Goal: Navigation & Orientation: Find specific page/section

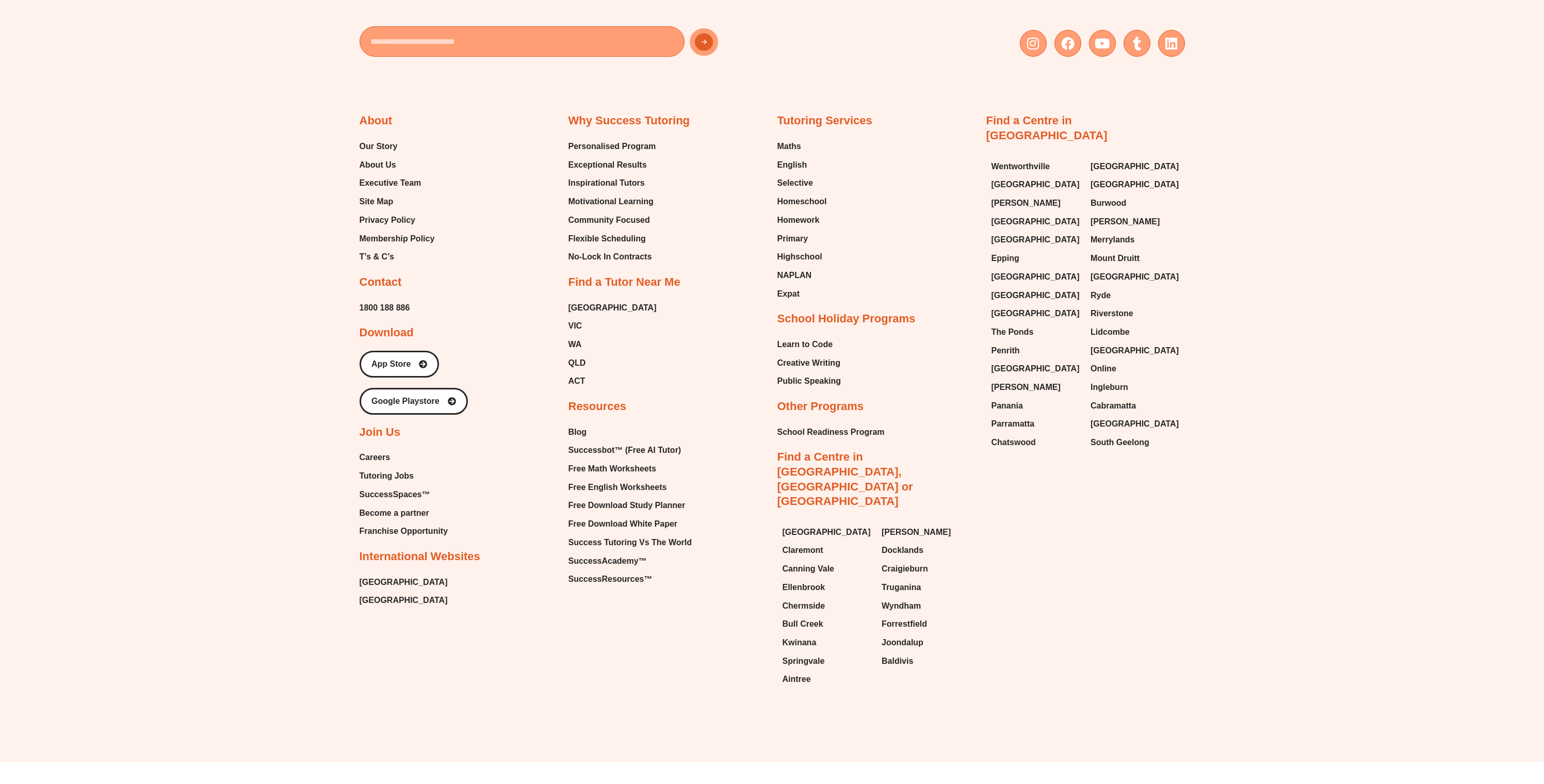
scroll to position [5233, 0]
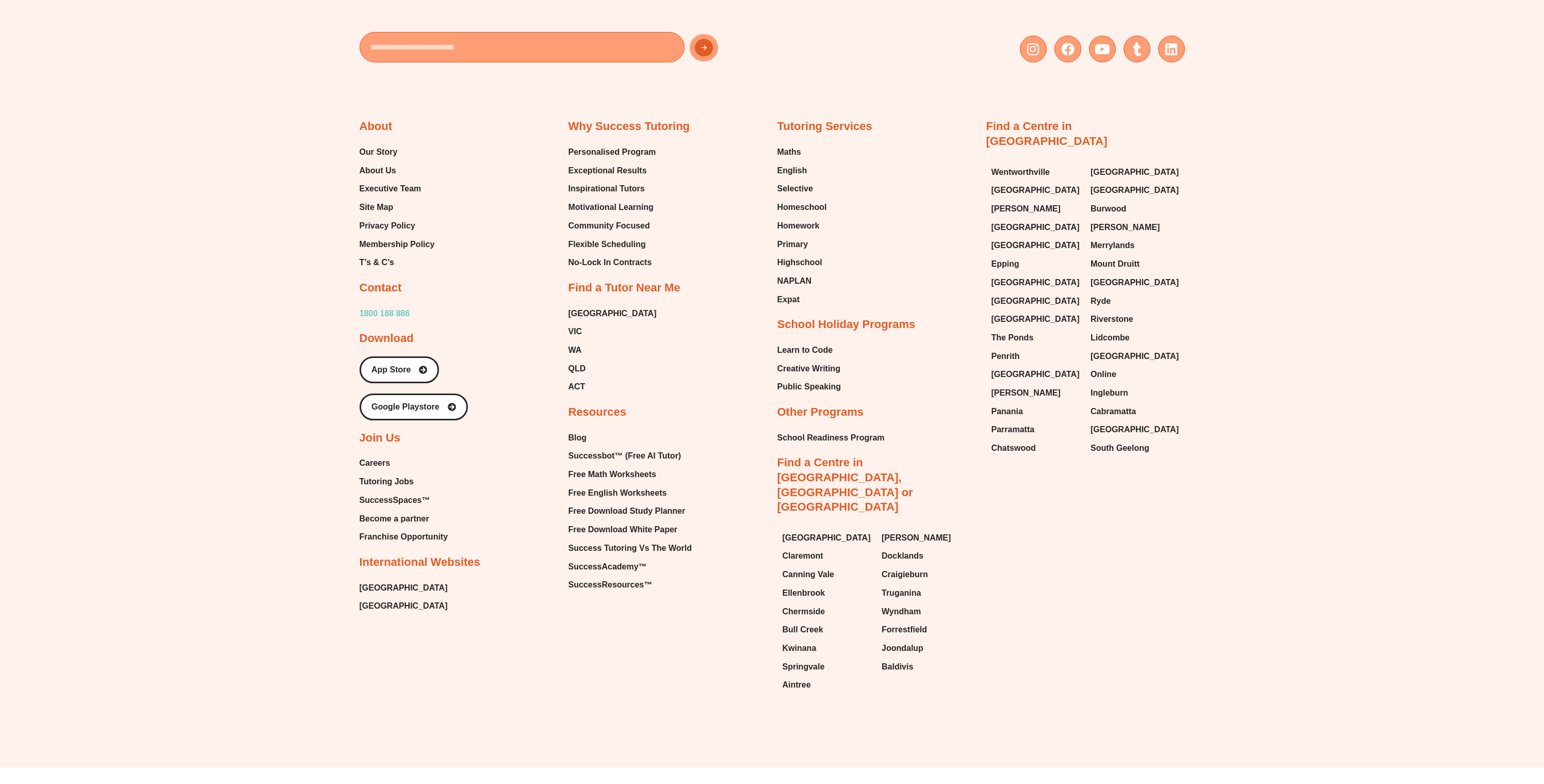
click at [408, 306] on span "1800 188 886" at bounding box center [385, 313] width 50 height 15
click at [388, 331] on h2 "Download" at bounding box center [387, 338] width 54 height 15
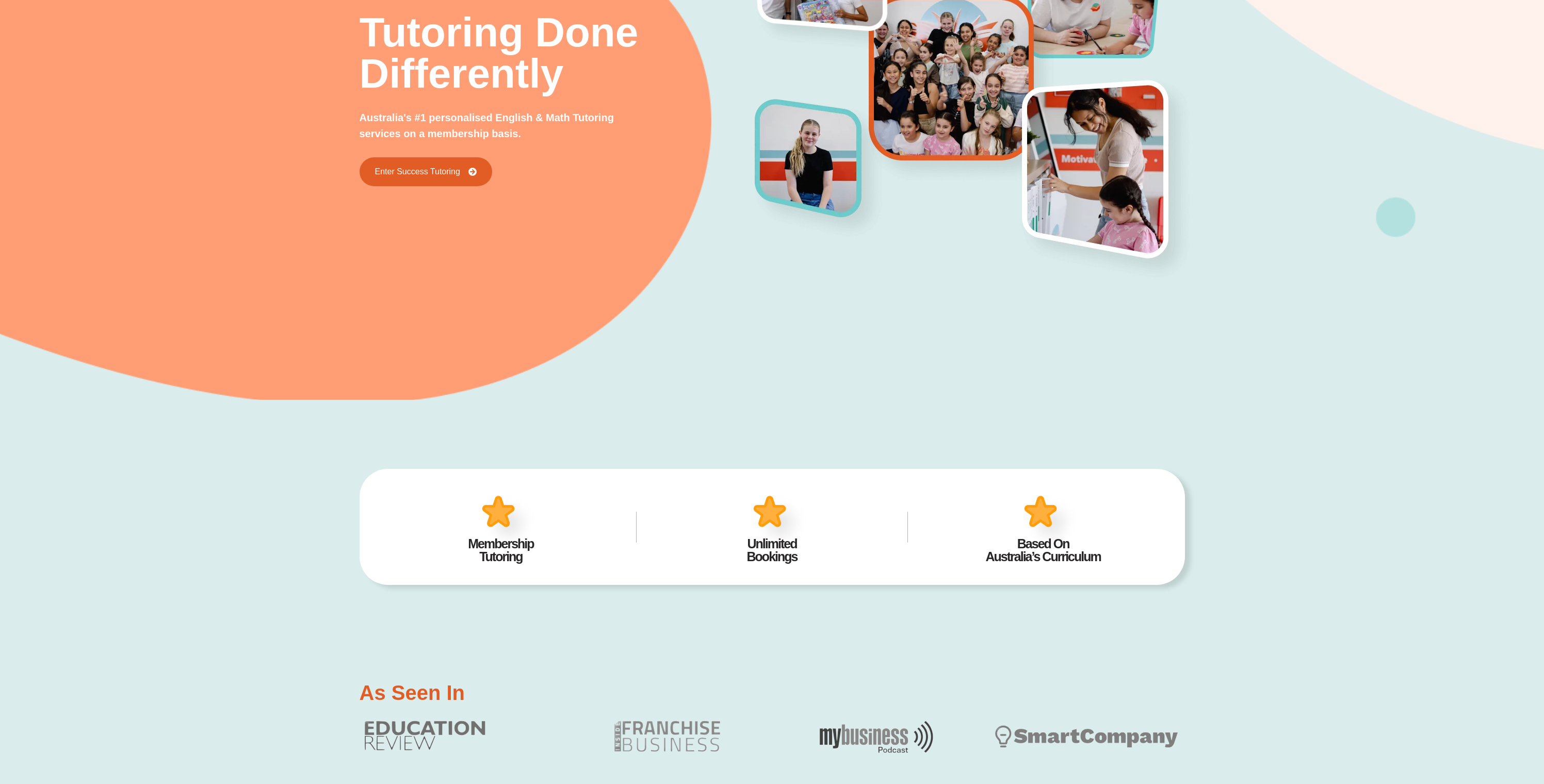
scroll to position [0, 0]
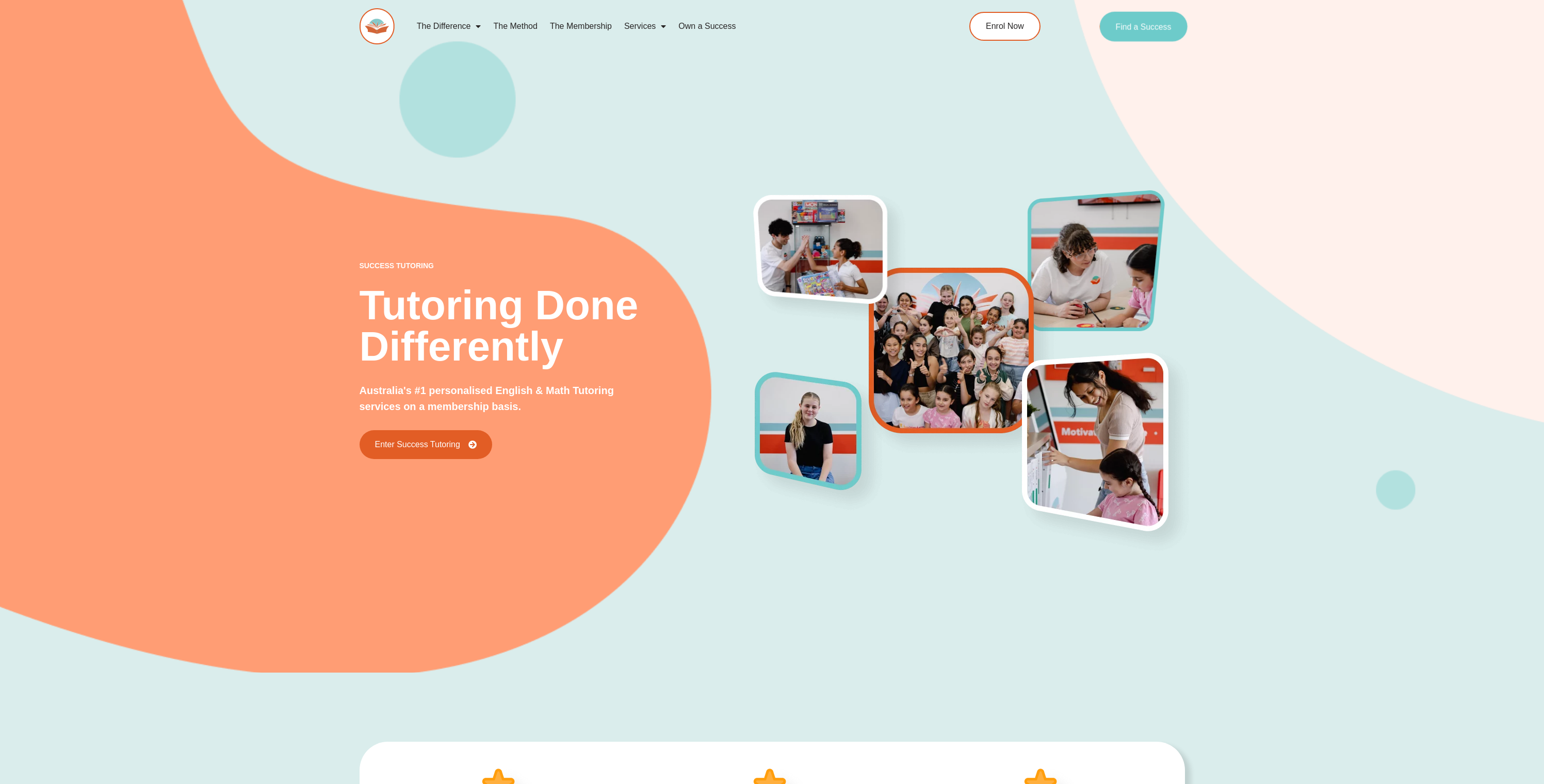
click at [1163, 28] on span "Find a Success" at bounding box center [1144, 26] width 56 height 8
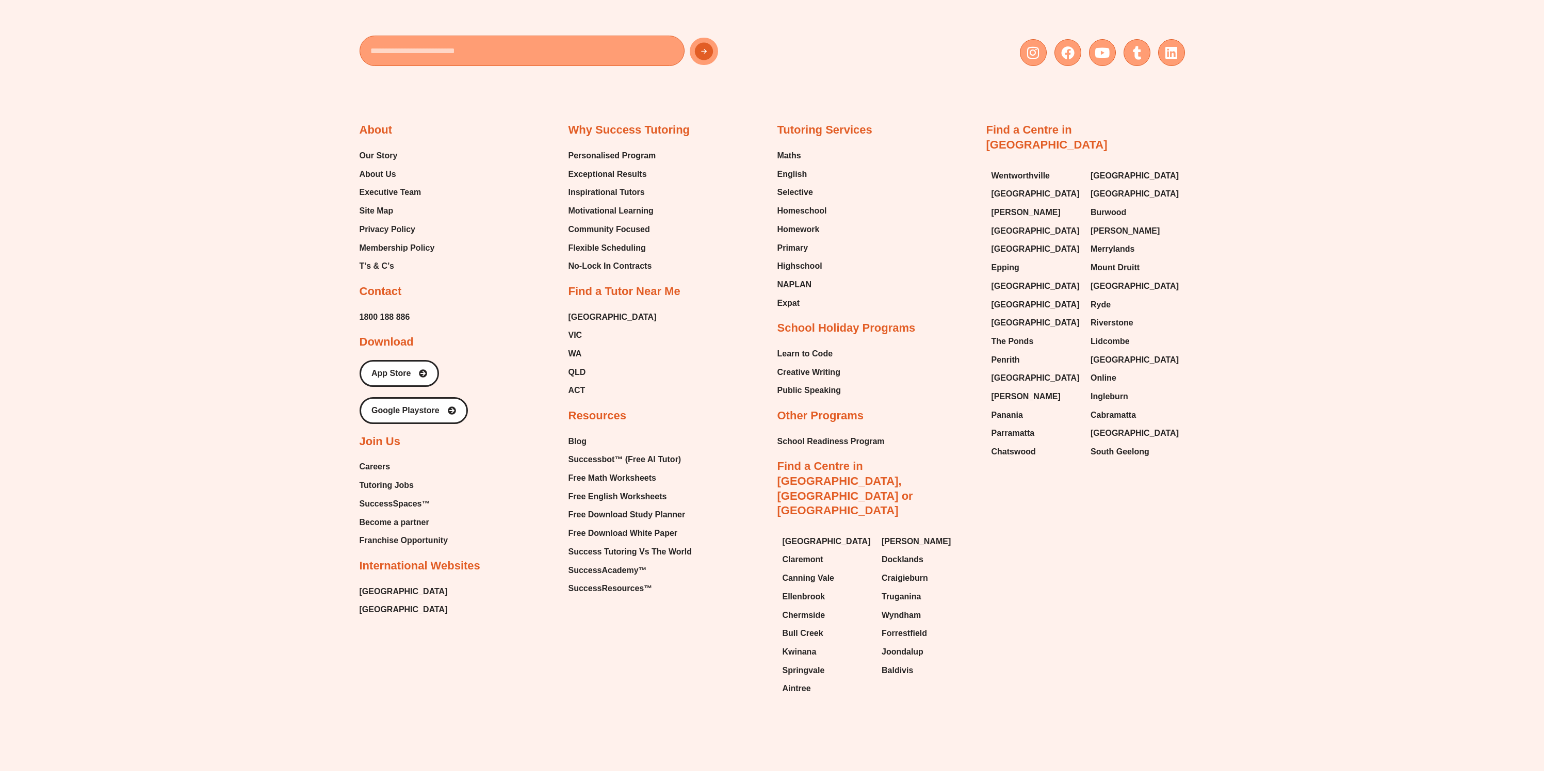
scroll to position [5239, 0]
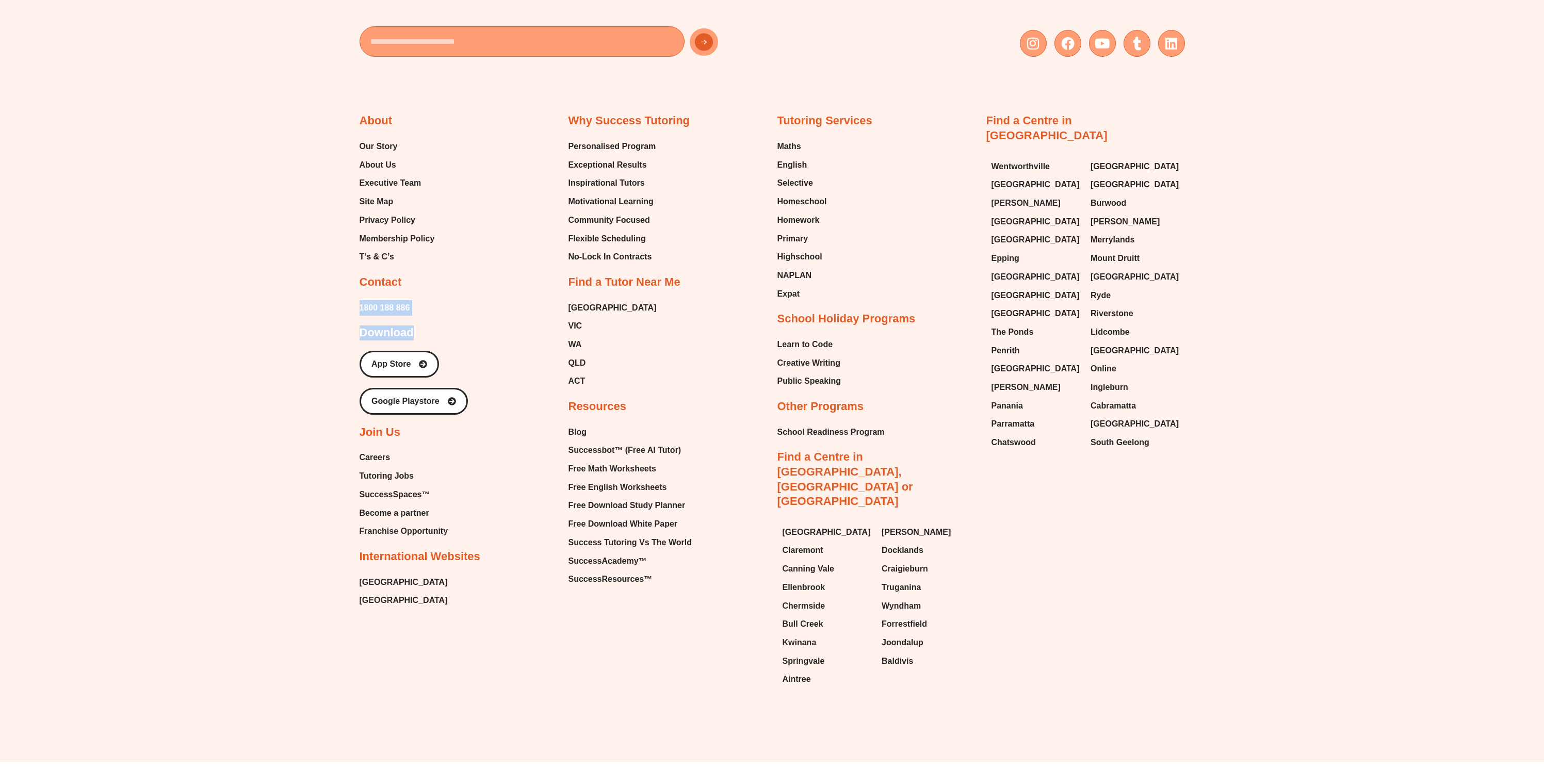
drag, startPoint x: 346, startPoint y: 270, endPoint x: 471, endPoint y: 278, distance: 125.3
click at [471, 278] on div "Email Instagram Facebook Youtube Tumblr Linkedin About Our Story About Us Execu…" at bounding box center [772, 304] width 1544 height 914
click at [471, 278] on div "About Our Story About Us Executive Team Site Map Privacy Policy Membership Poli…" at bounding box center [459, 361] width 198 height 494
click at [417, 231] on span "Membership Policy" at bounding box center [397, 239] width 75 height 15
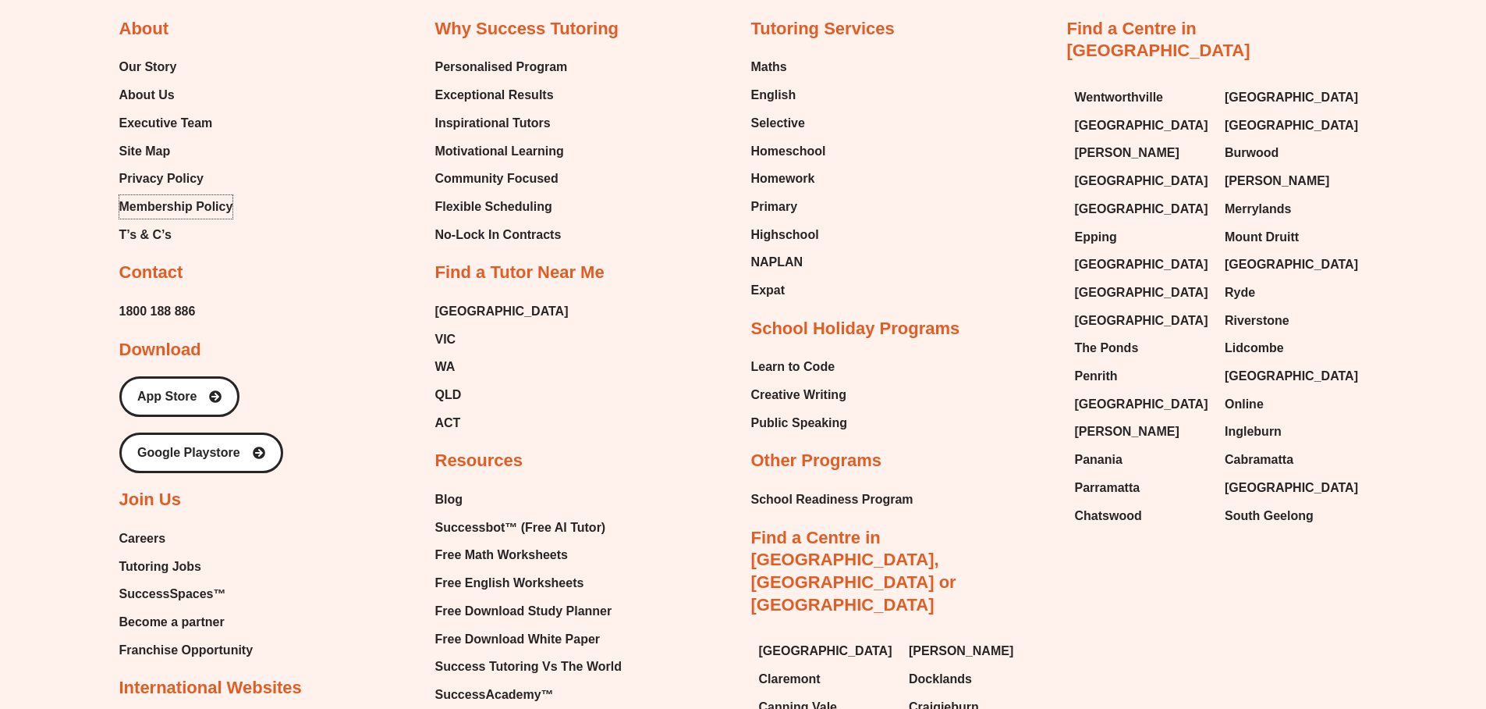
scroll to position [6768, 0]
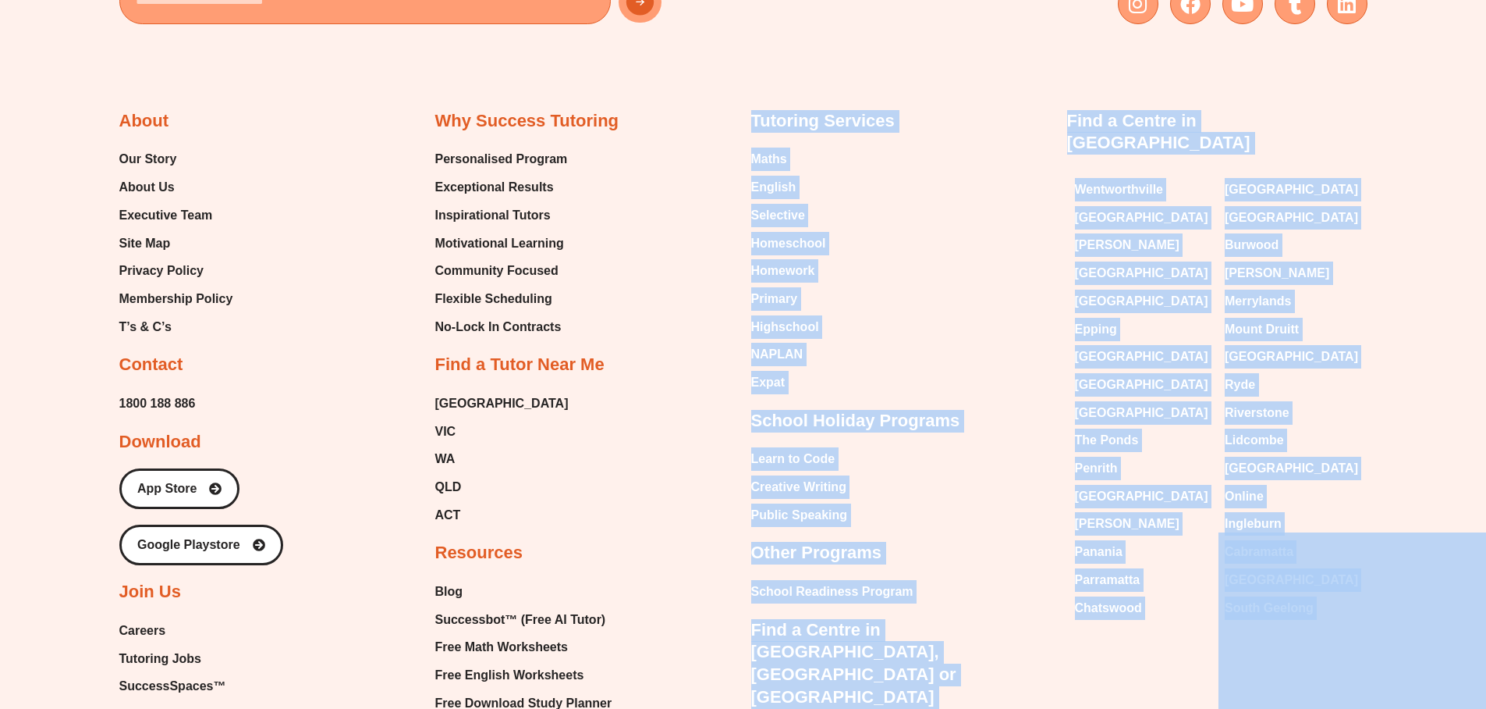
drag, startPoint x: 1028, startPoint y: 45, endPoint x: 1389, endPoint y: 532, distance: 606.3
click at [169, 40] on div "About Our Story About Us Executive Team Site Map Privacy Policy Membership Poli…" at bounding box center [743, 513] width 1248 height 946
click at [1443, 389] on div "Email Instagram Facebook Youtube Tumblr Linkedin About Our Story About Us Execu…" at bounding box center [743, 399] width 1486 height 1307
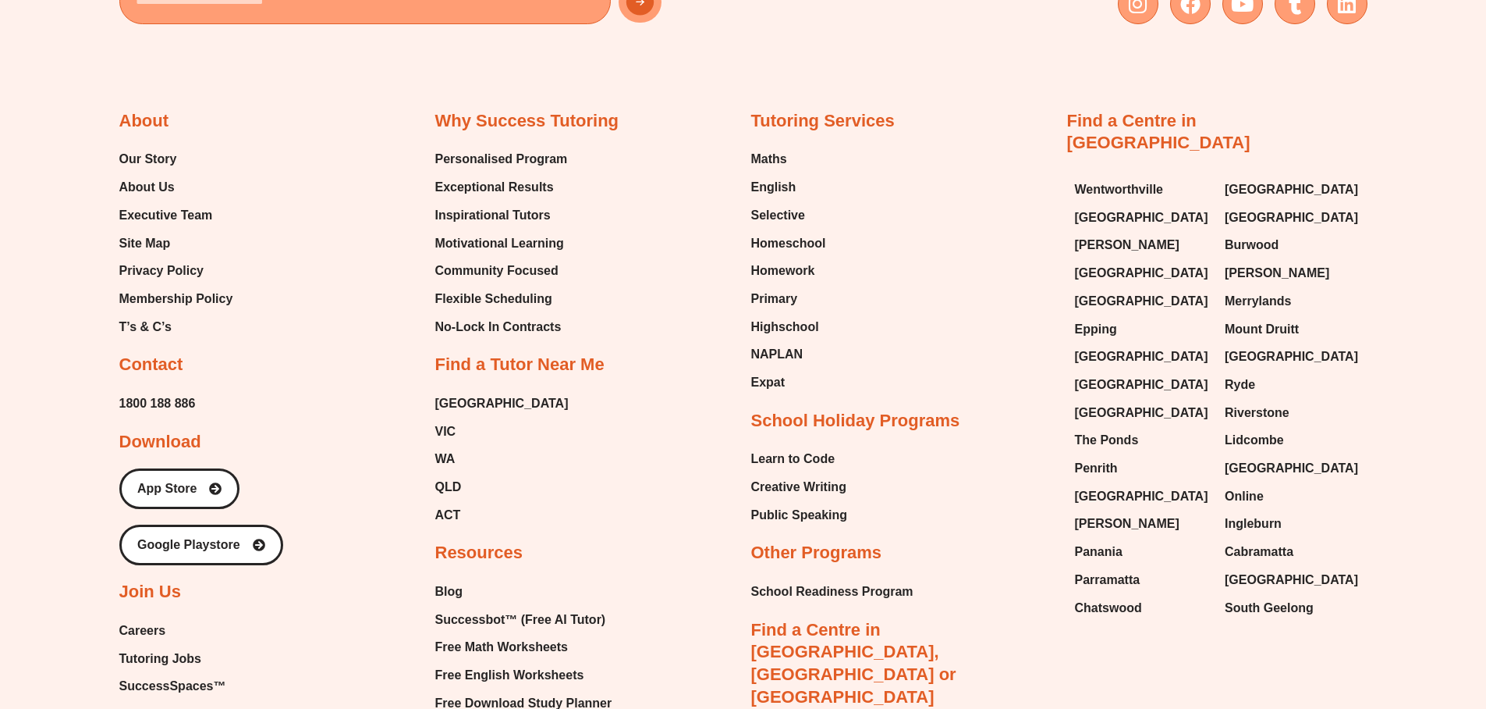
click at [1443, 385] on div "Email Instagram Facebook Youtube Tumblr Linkedin About Our Story About Us Execu…" at bounding box center [743, 399] width 1486 height 1307
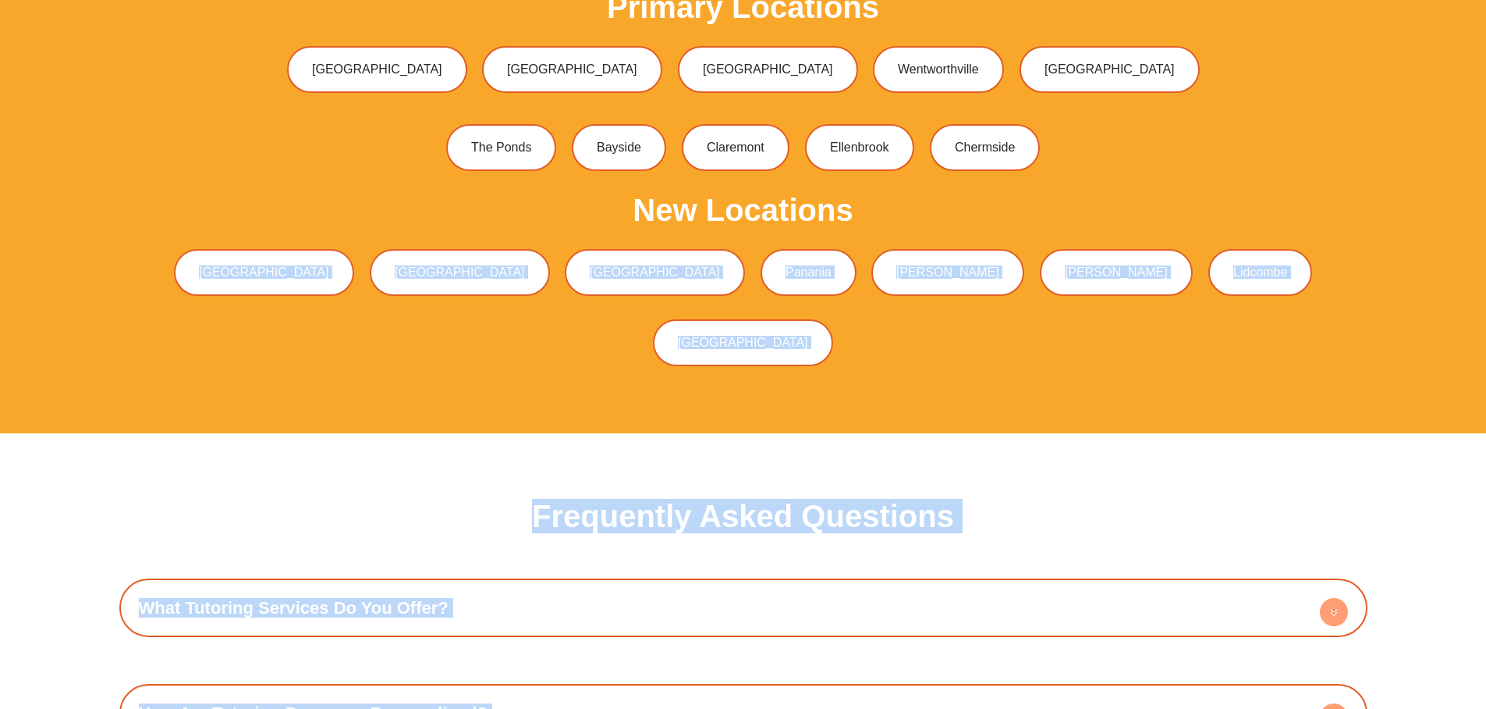
drag, startPoint x: 1394, startPoint y: 575, endPoint x: 93, endPoint y: 225, distance: 1347.1
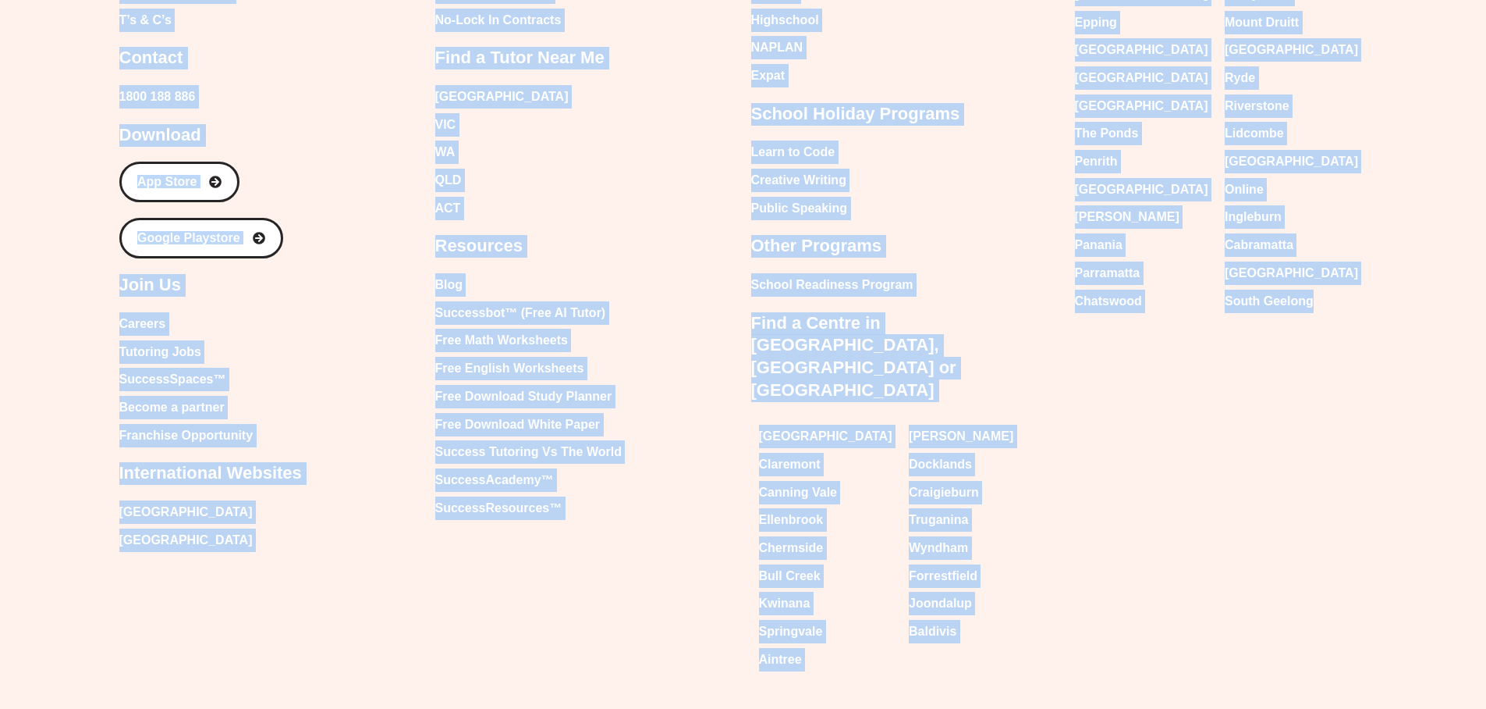
scroll to position [7094, 0]
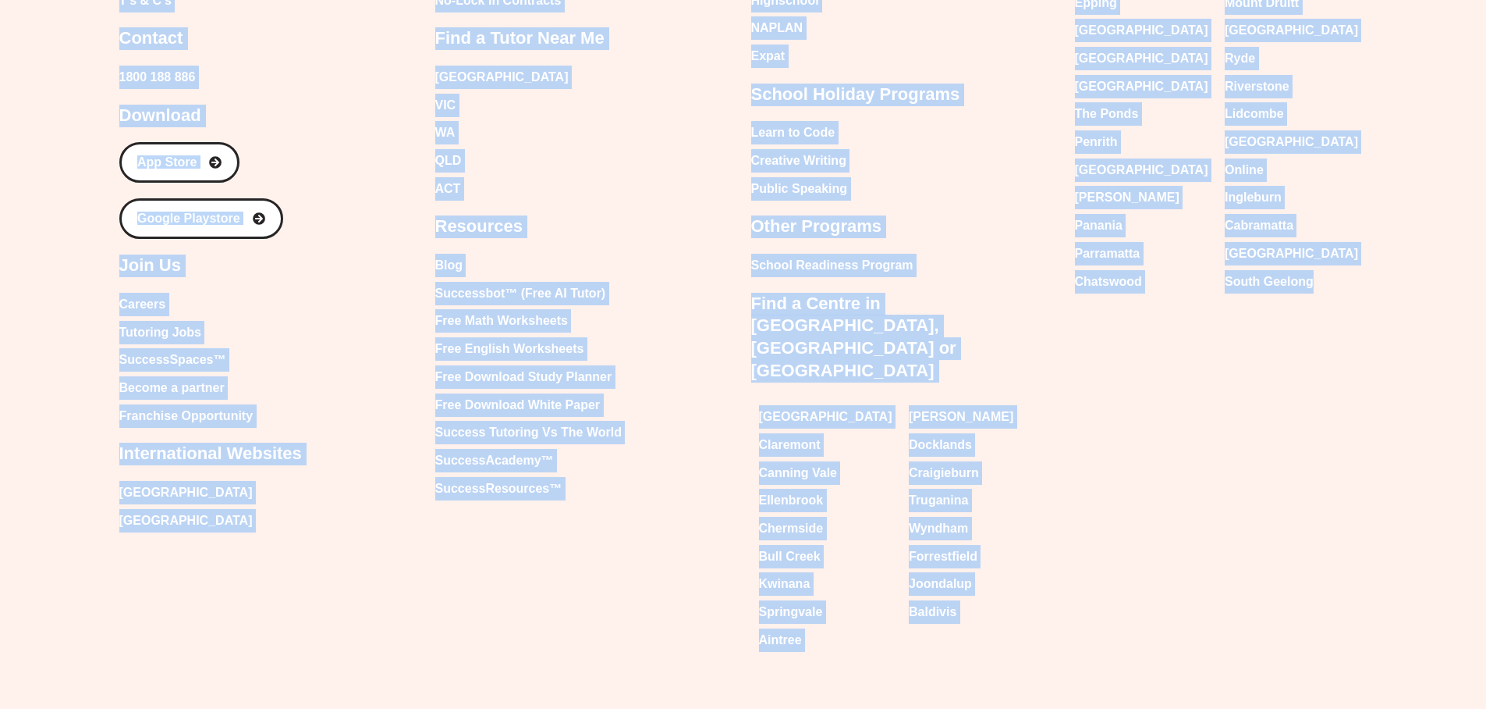
click at [54, 256] on div "Email Instagram Facebook Youtube Tumblr Linkedin About Our Story About Us Execu…" at bounding box center [743, 72] width 1486 height 1307
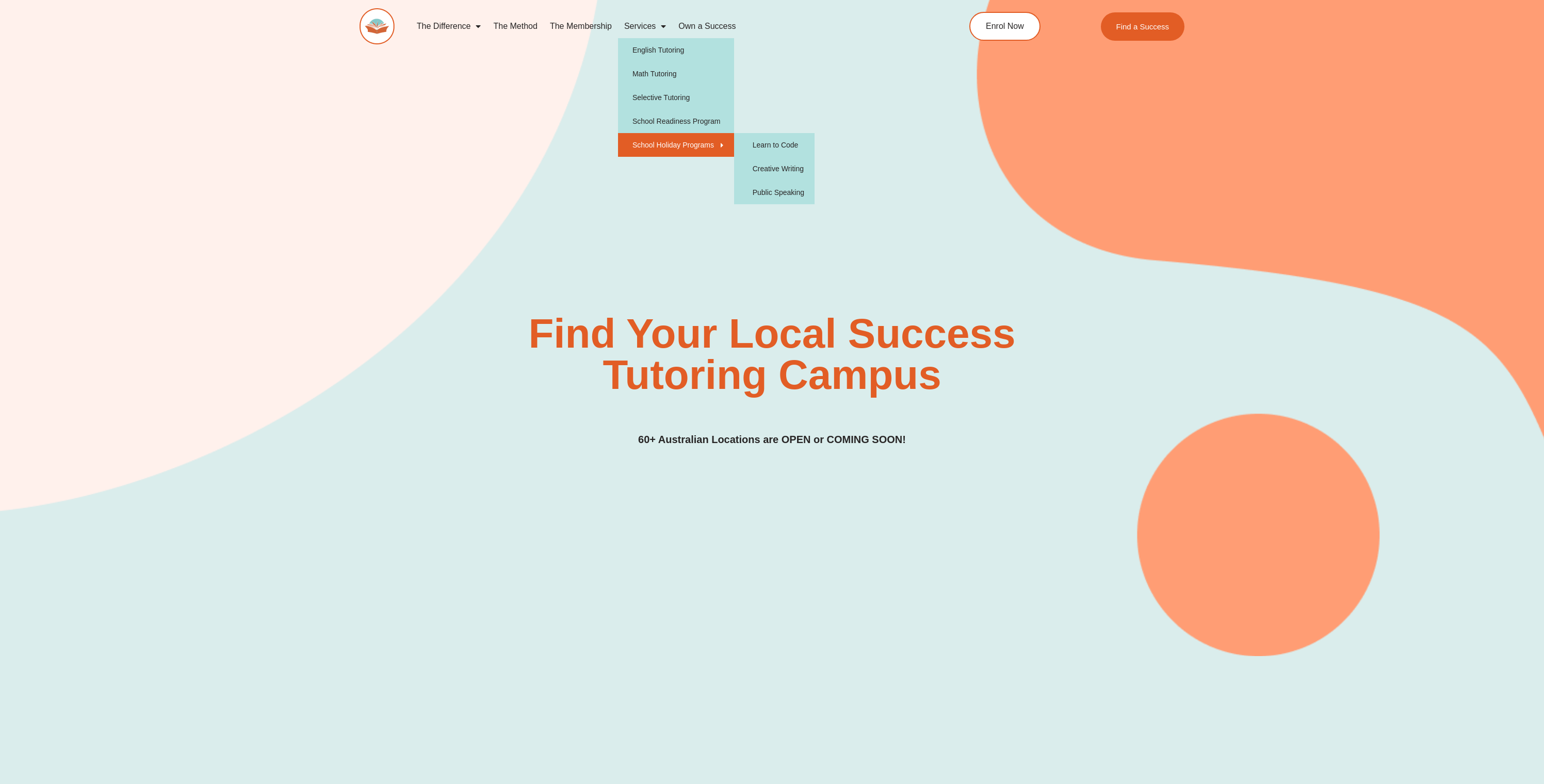
click at [532, 69] on div "The Difference Personalised Program Inspirational Tutors Motivational Learning …" at bounding box center [772, 36] width 825 height 72
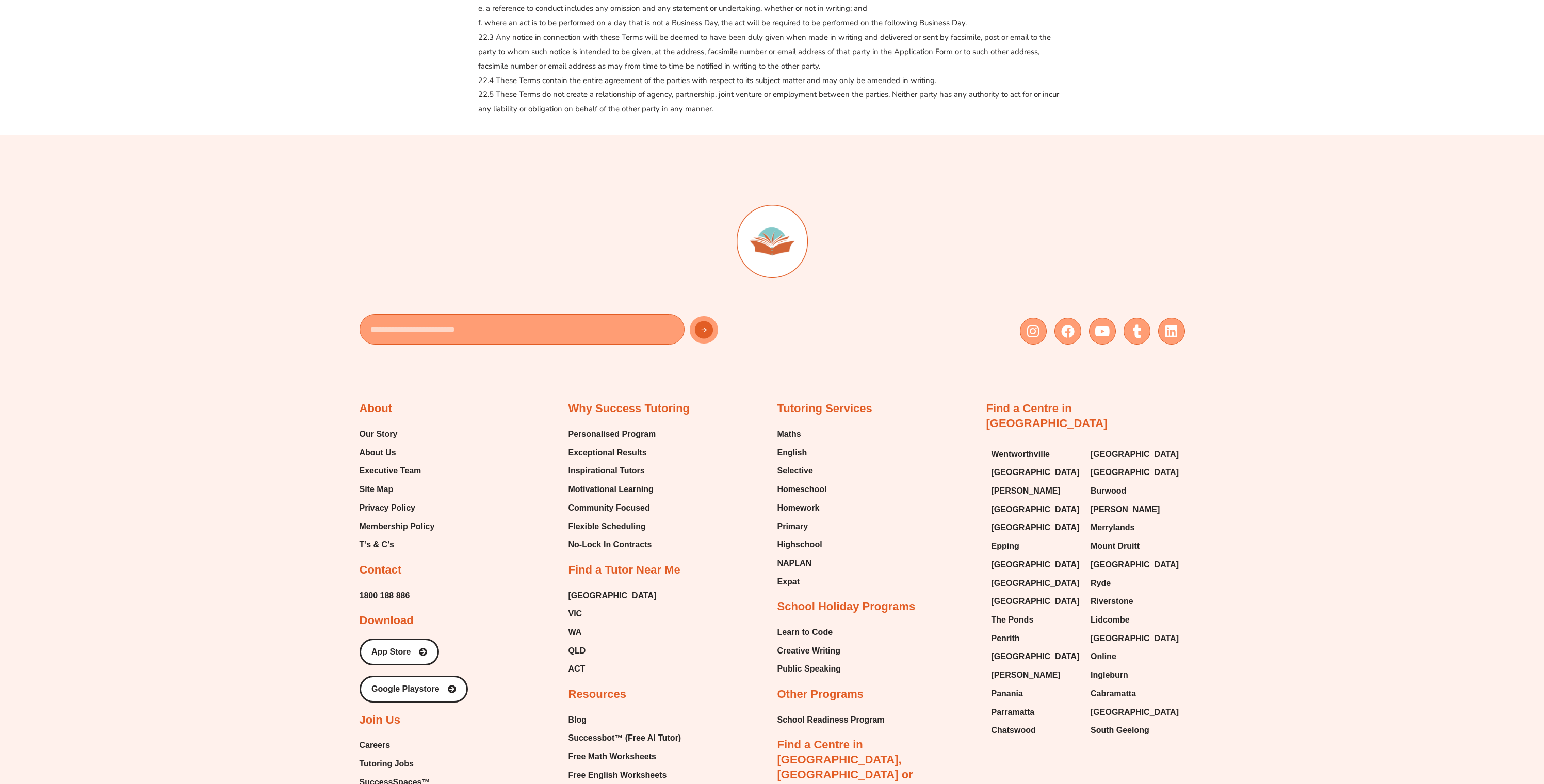
scroll to position [2869, 0]
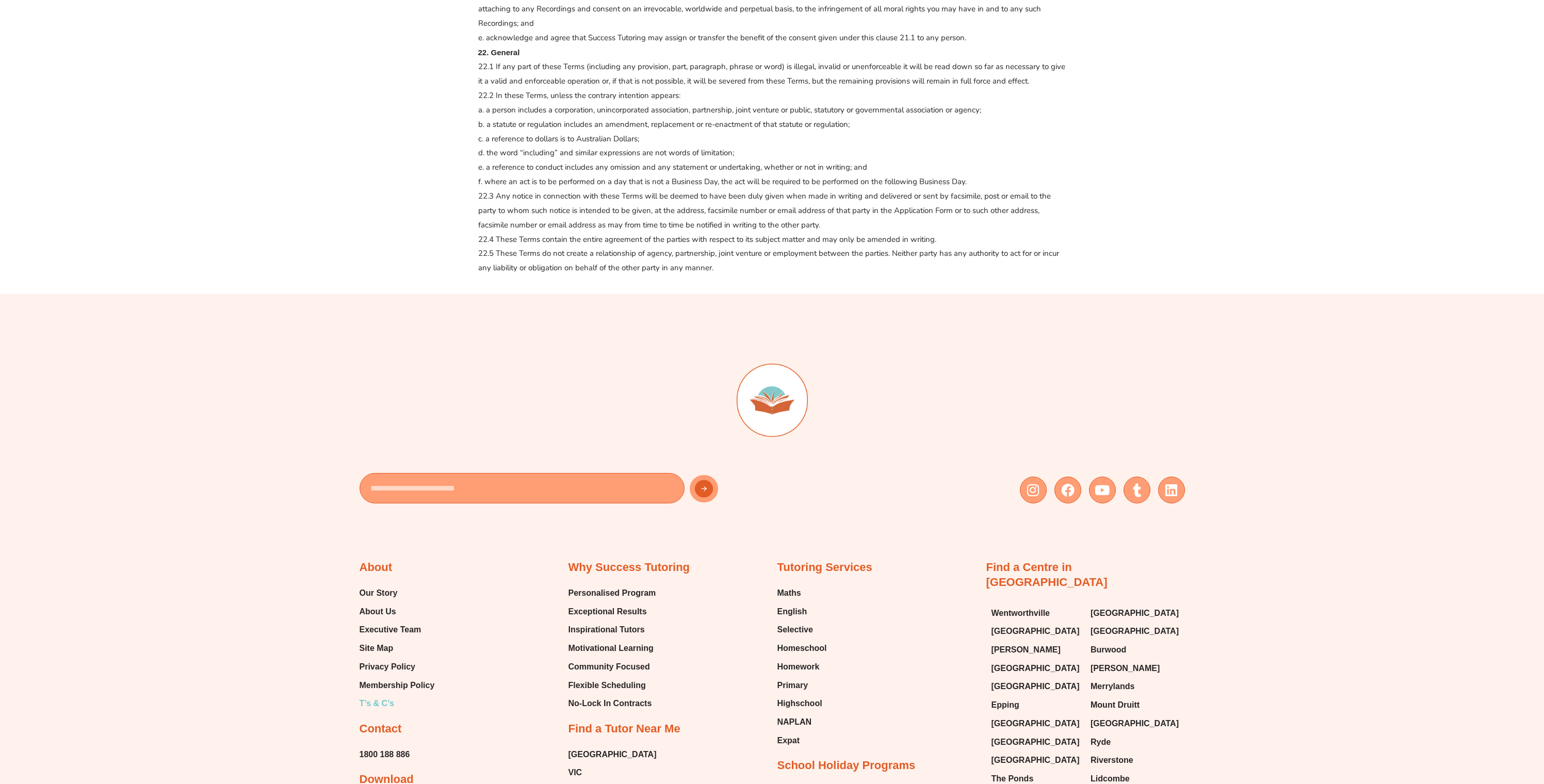
click at [384, 711] on span "T’s & C’s" at bounding box center [377, 703] width 34 height 15
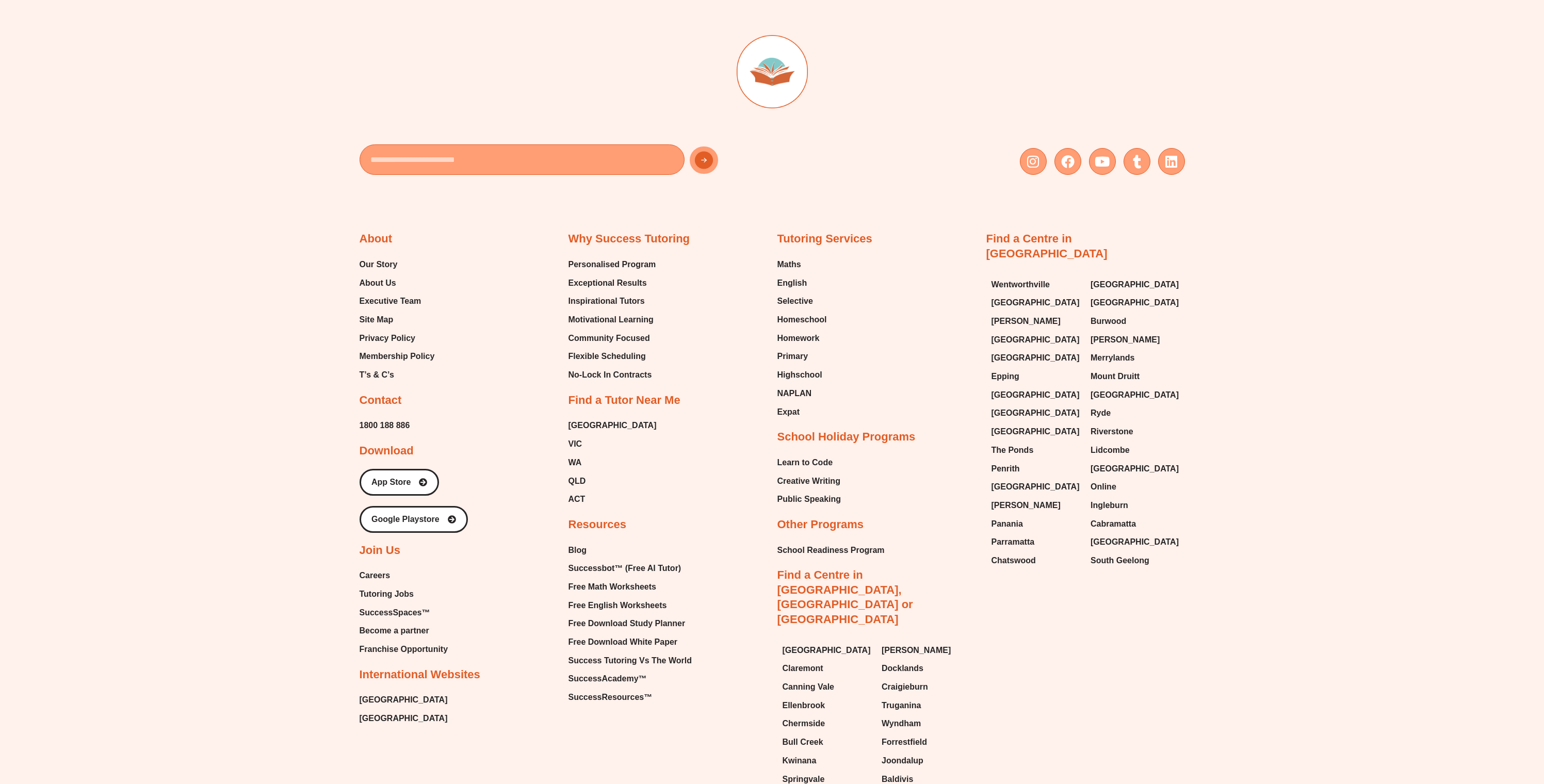
scroll to position [4235, 0]
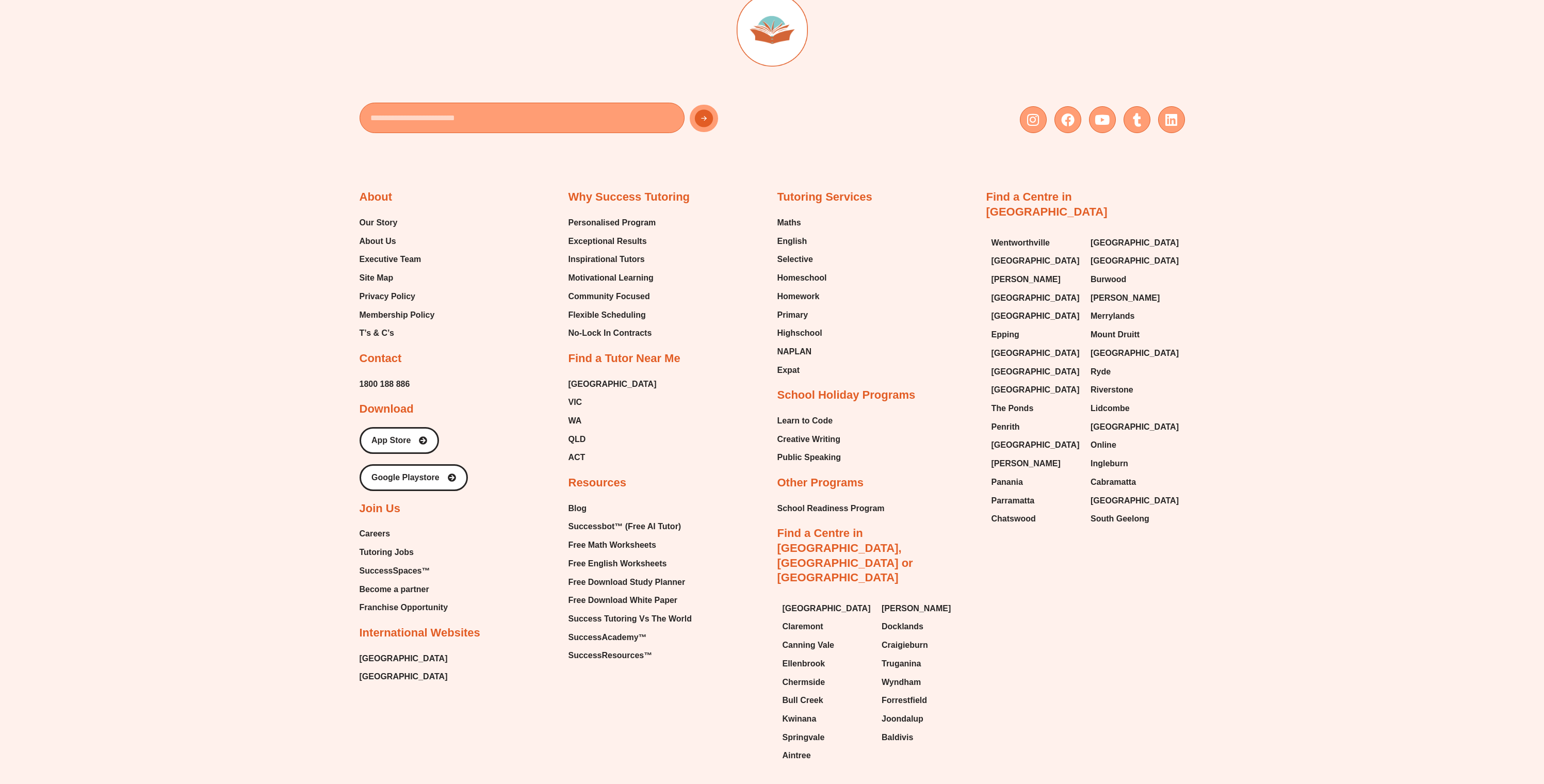
scroll to position [3361, 0]
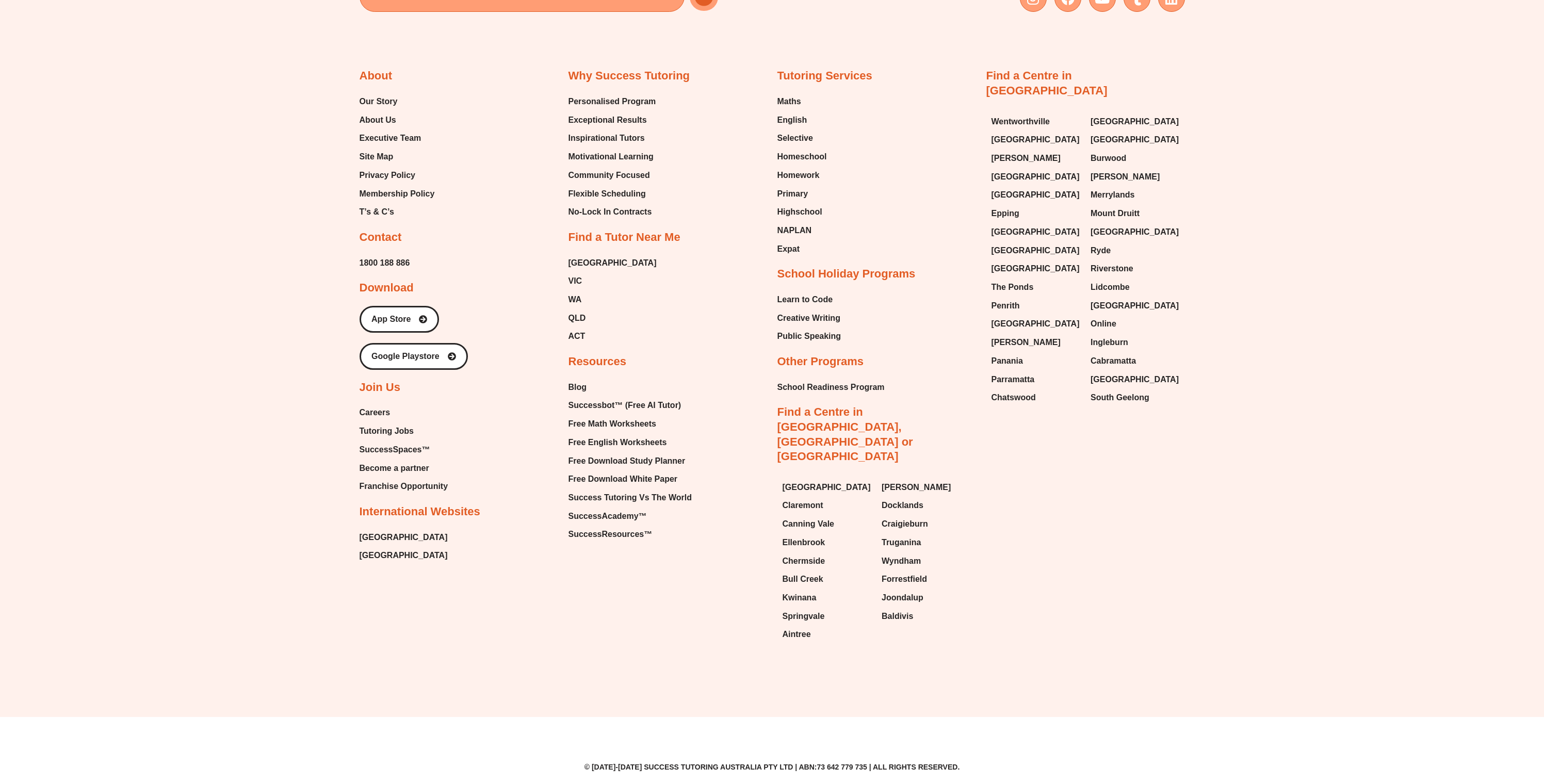
click at [405, 457] on span "SuccessSpaces™" at bounding box center [395, 450] width 71 height 15
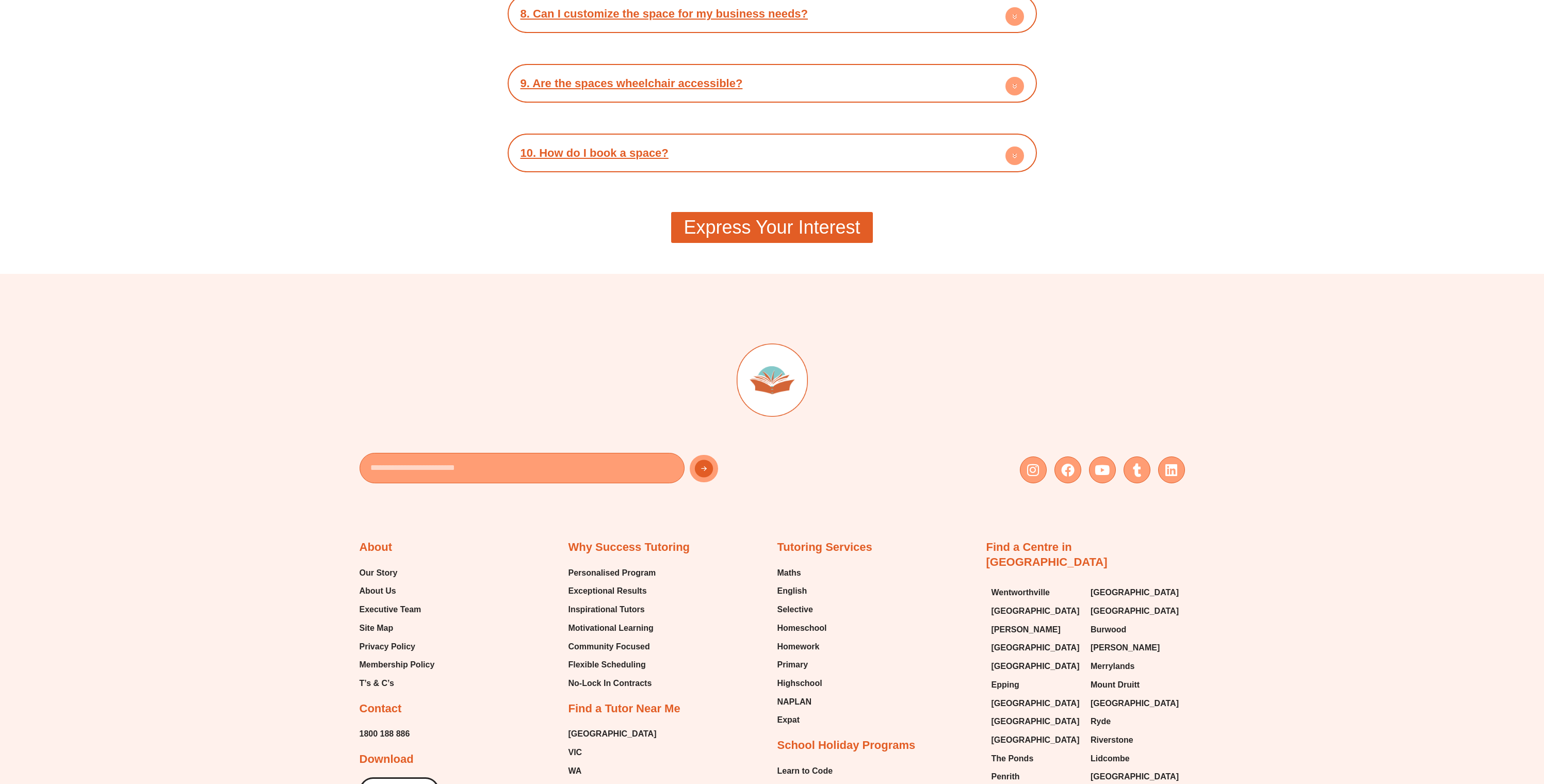
scroll to position [2823, 0]
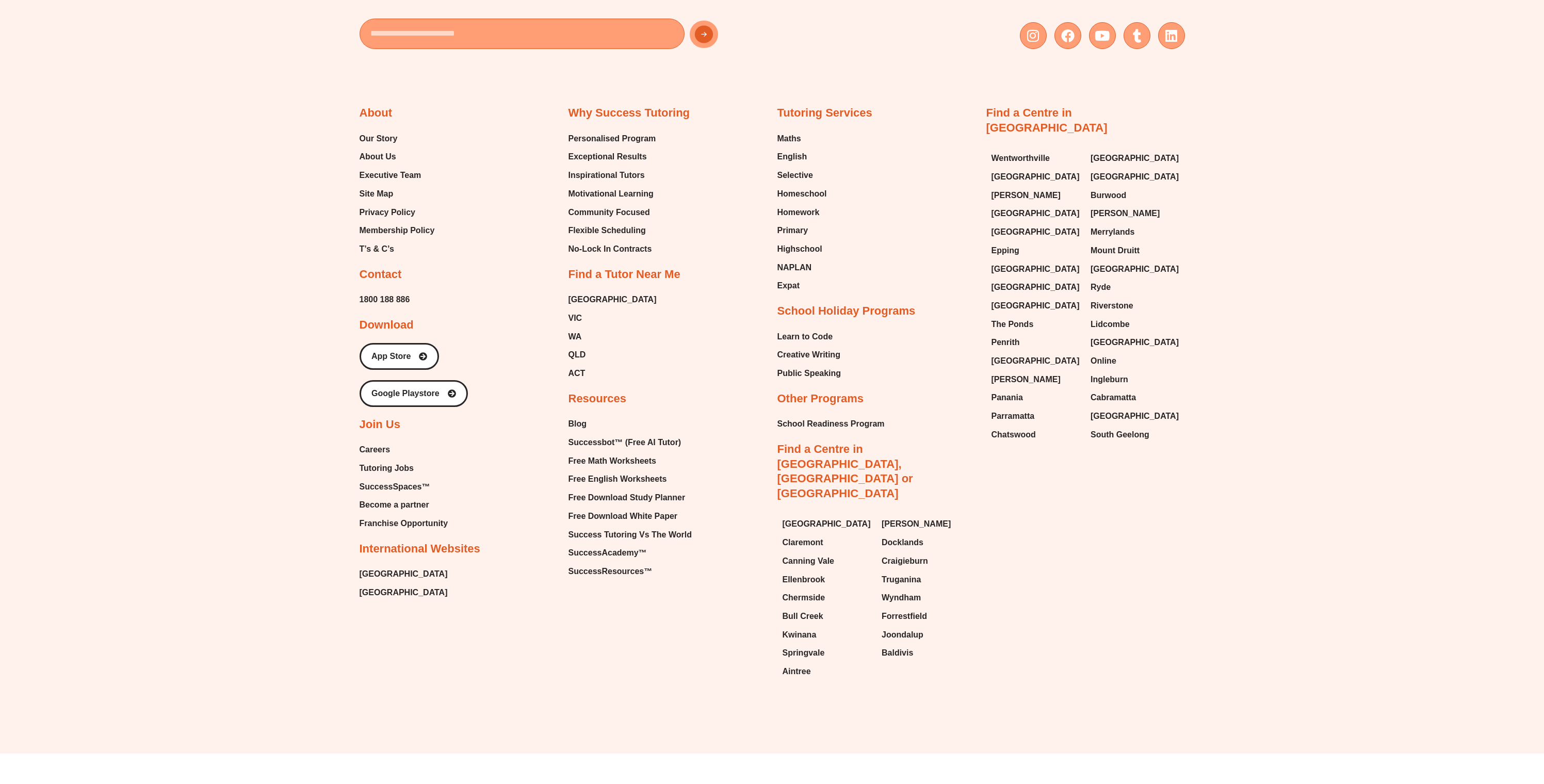
click at [11, 3] on div "Email Instagram Facebook Youtube Tumblr Linkedin About Our Story About Us Execu…" at bounding box center [772, 296] width 1544 height 914
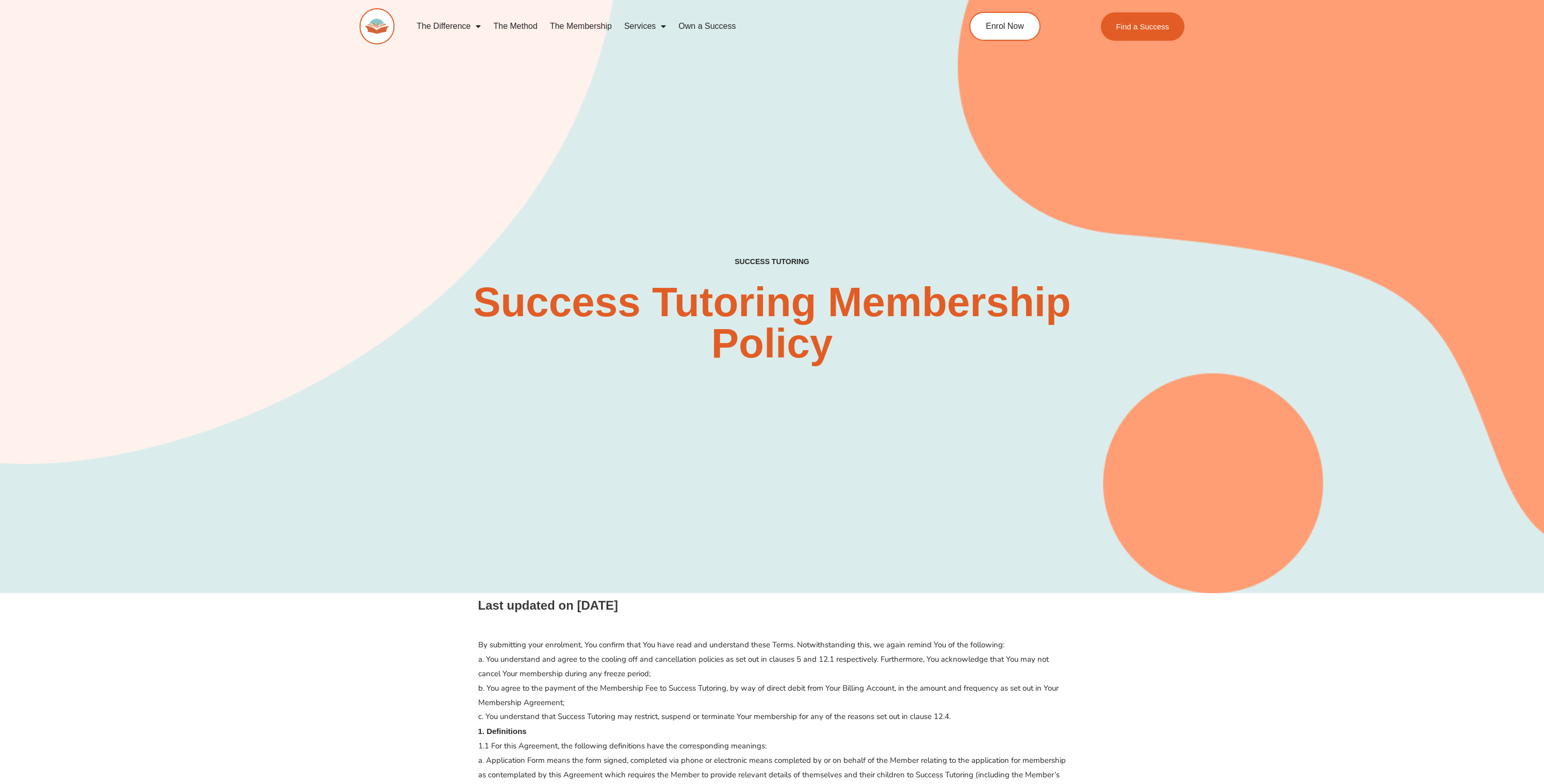
click at [478, 28] on span "Menu" at bounding box center [476, 26] width 11 height 19
click at [478, 28] on span "Menu" at bounding box center [476, 26] width 11 height 19
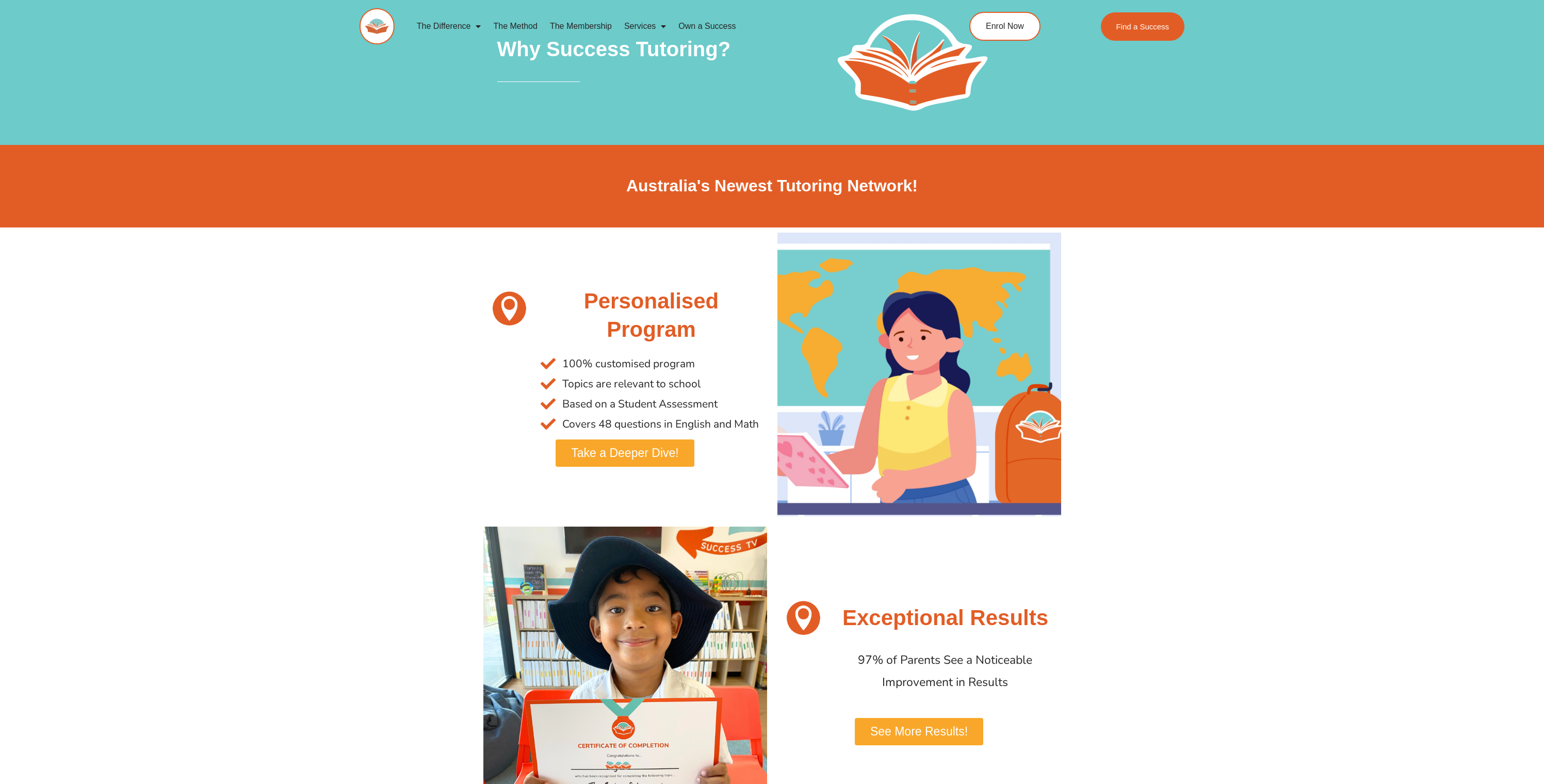
click at [590, 31] on link "The Membership" at bounding box center [581, 26] width 74 height 24
click at [666, 25] on link "Services" at bounding box center [645, 26] width 54 height 24
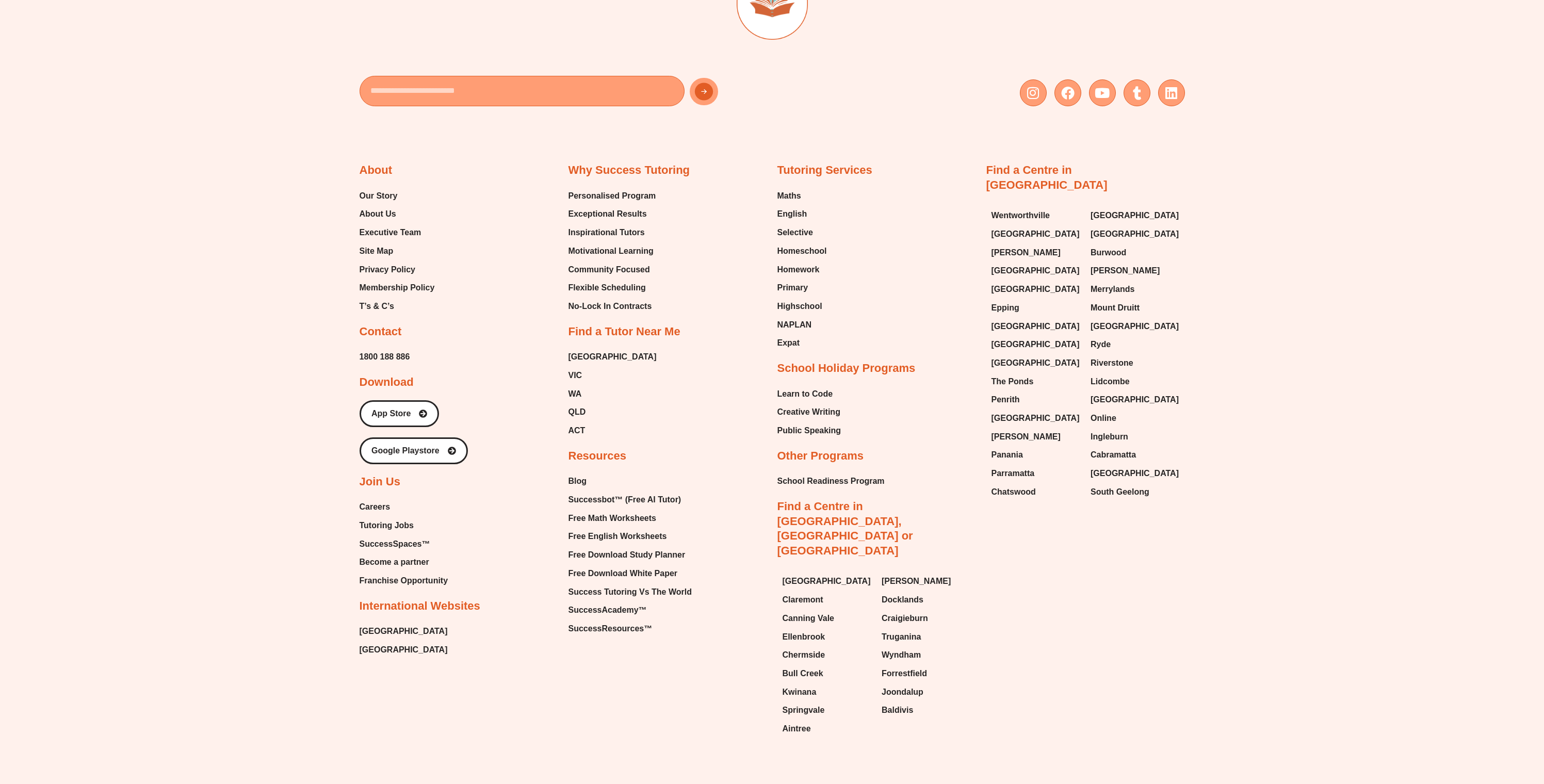
scroll to position [3299, 0]
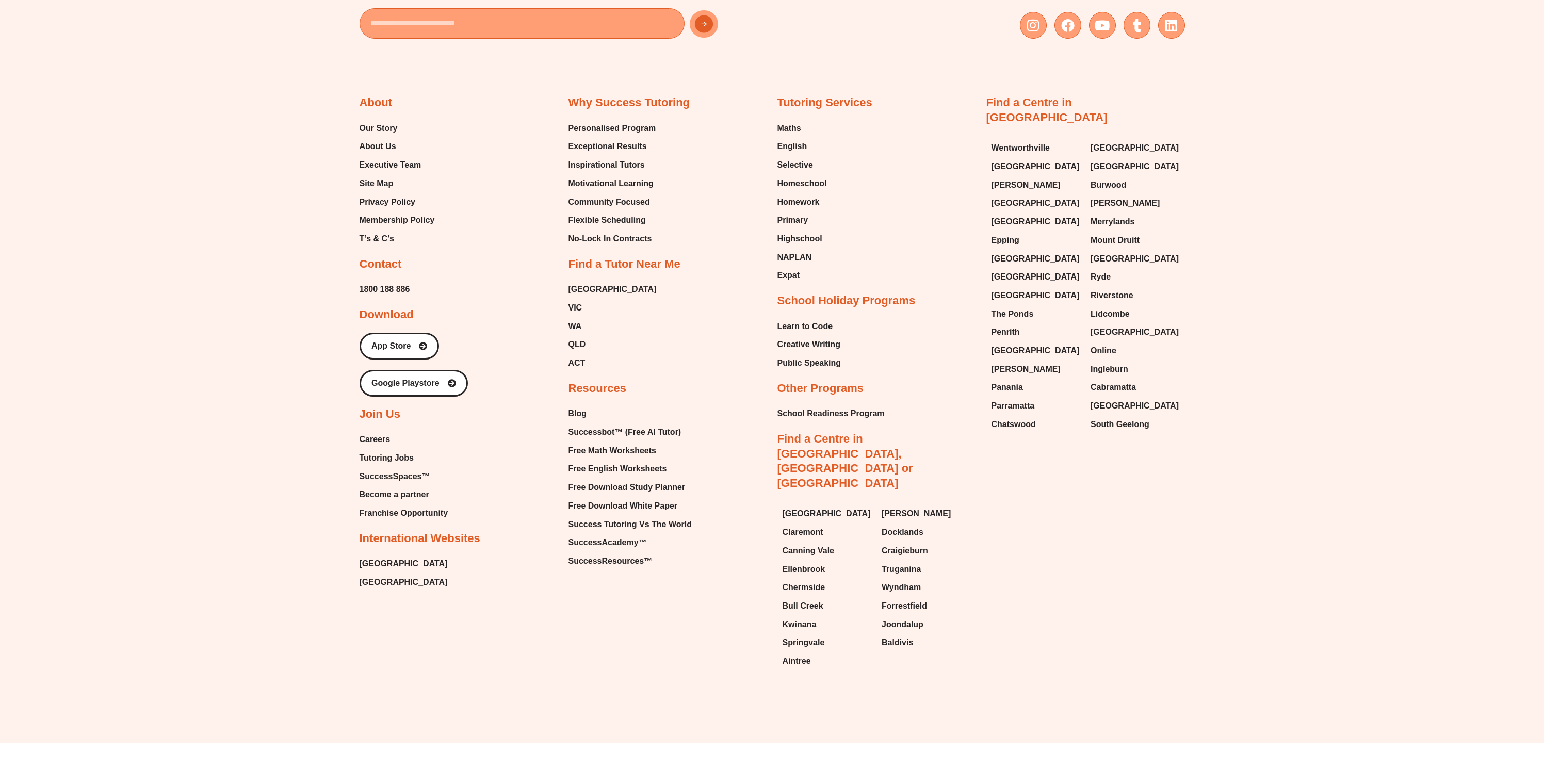
click at [1463, 391] on div "Email Instagram Facebook Youtube Tumblr Linkedin About Our Story About Us Execu…" at bounding box center [772, 286] width 1544 height 914
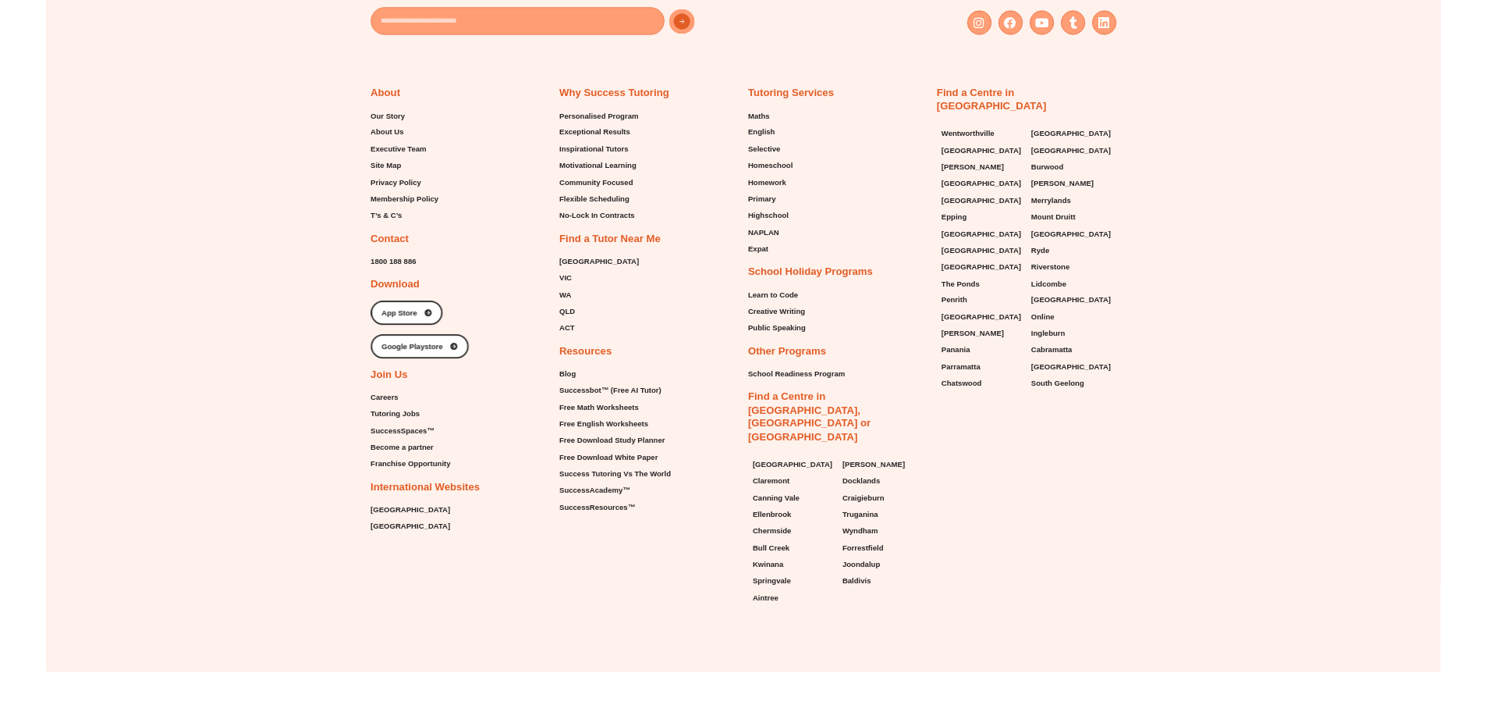
scroll to position [4138, 0]
